Goal: Navigation & Orientation: Find specific page/section

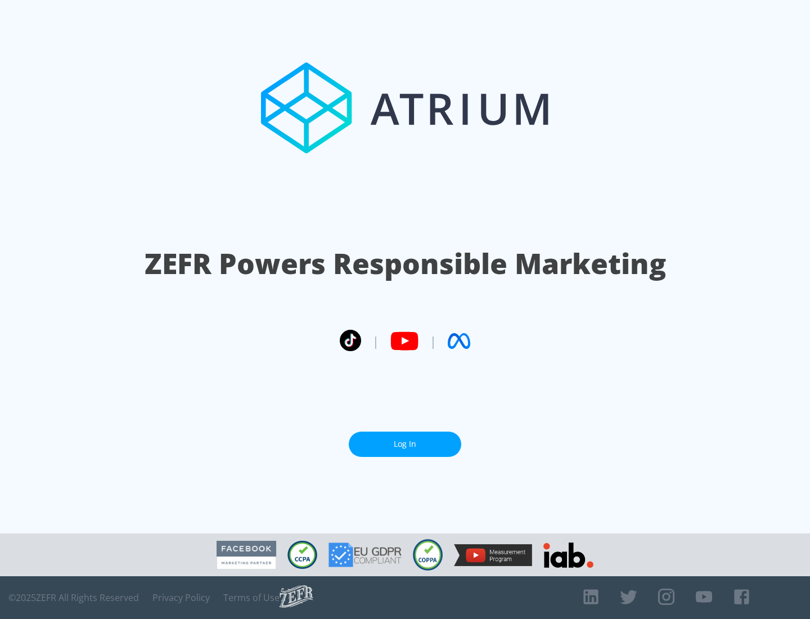
click at [405, 444] on link "Log In" at bounding box center [405, 443] width 112 height 25
